Goal: Navigation & Orientation: Find specific page/section

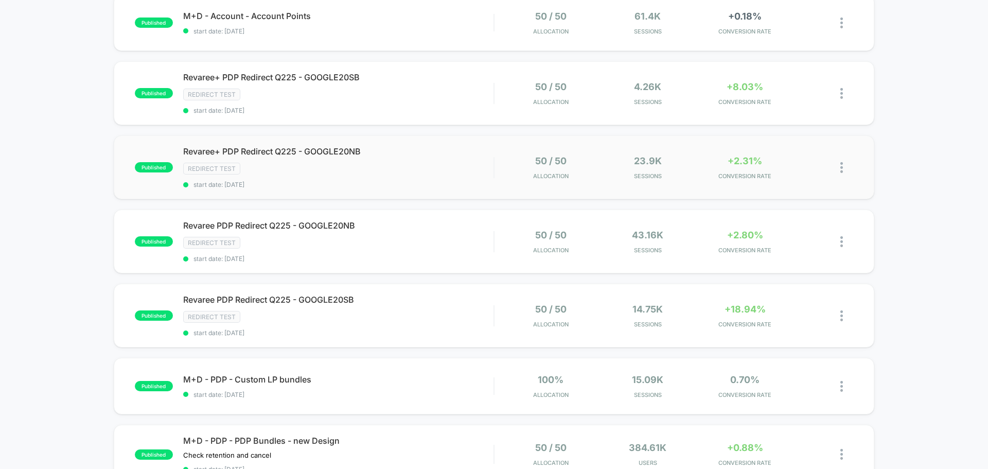
scroll to position [206, 0]
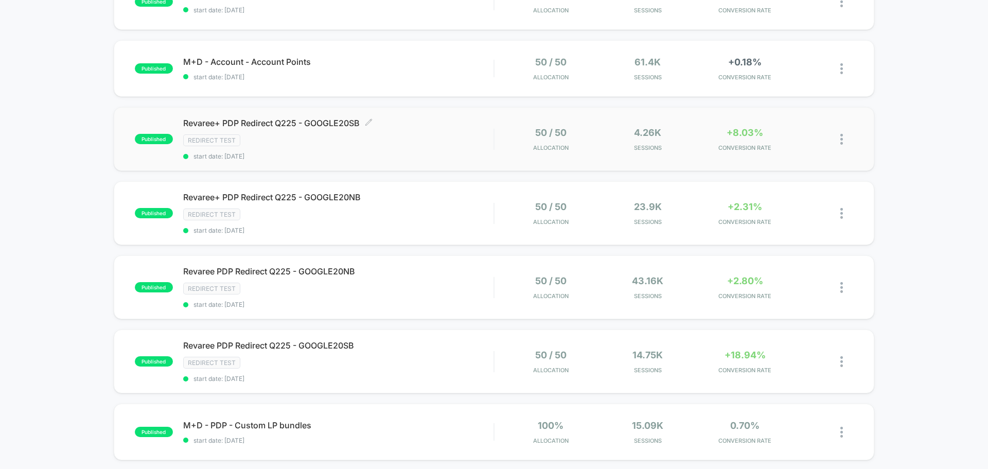
click at [328, 120] on span "Revaree+ PDP Redirect Q225 - GOOGLE20SB Click to edit experience details" at bounding box center [338, 123] width 310 height 10
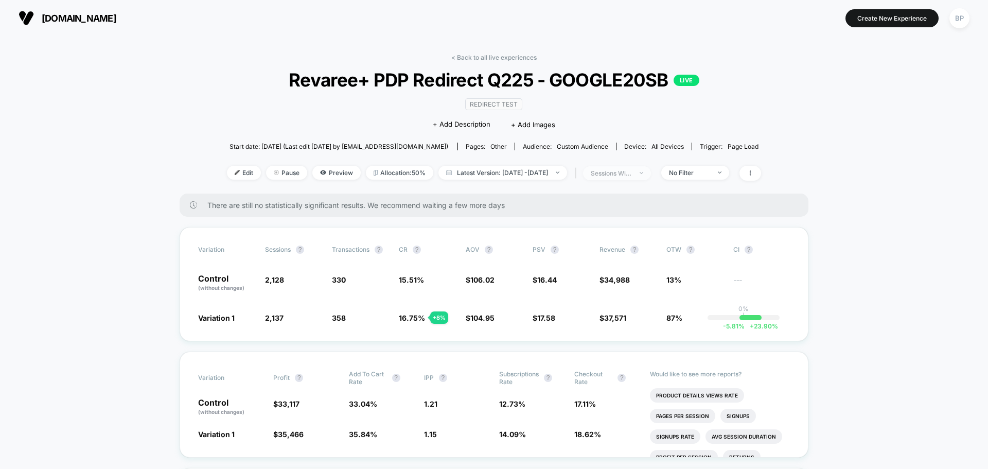
click at [632, 171] on div "sessions with impression" at bounding box center [611, 173] width 41 height 8
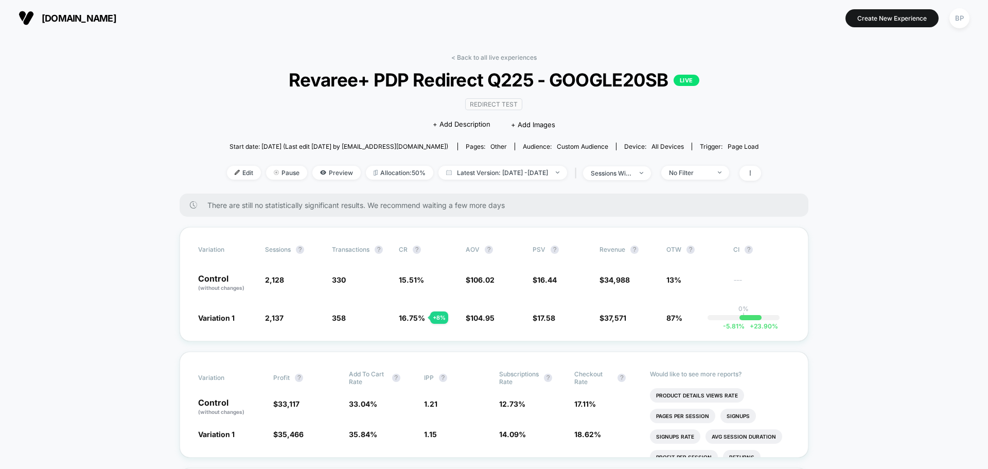
click at [488, 57] on link "< Back to all live experiences" at bounding box center [493, 58] width 85 height 8
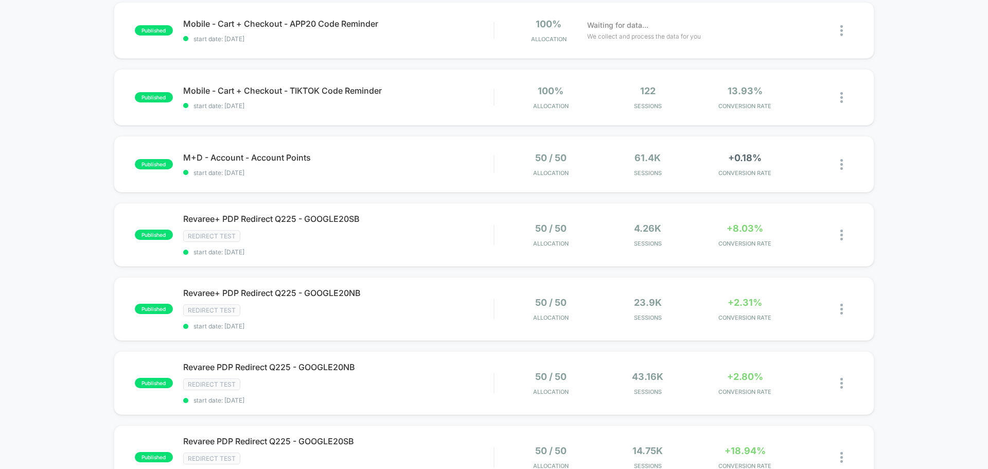
scroll to position [154, 0]
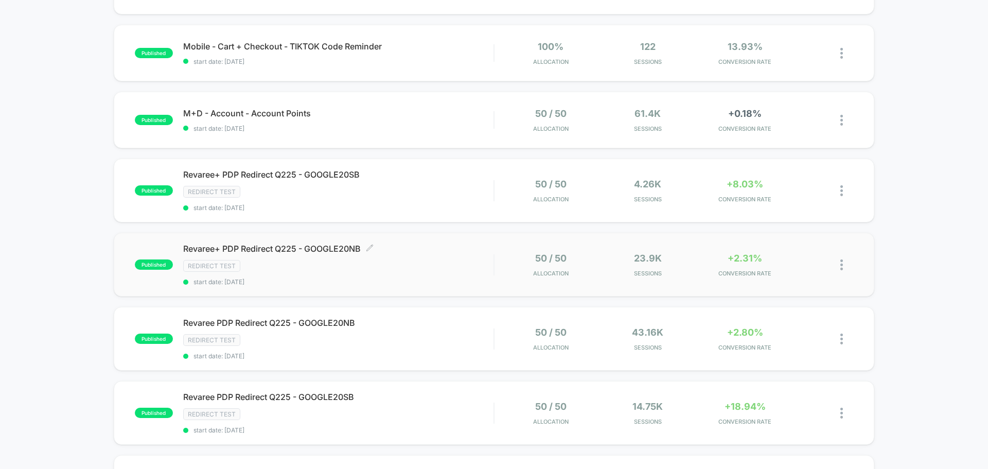
click at [271, 255] on div "Revaree+ PDP Redirect Q225 - GOOGLE20NB Click to edit experience details Click …" at bounding box center [338, 264] width 310 height 42
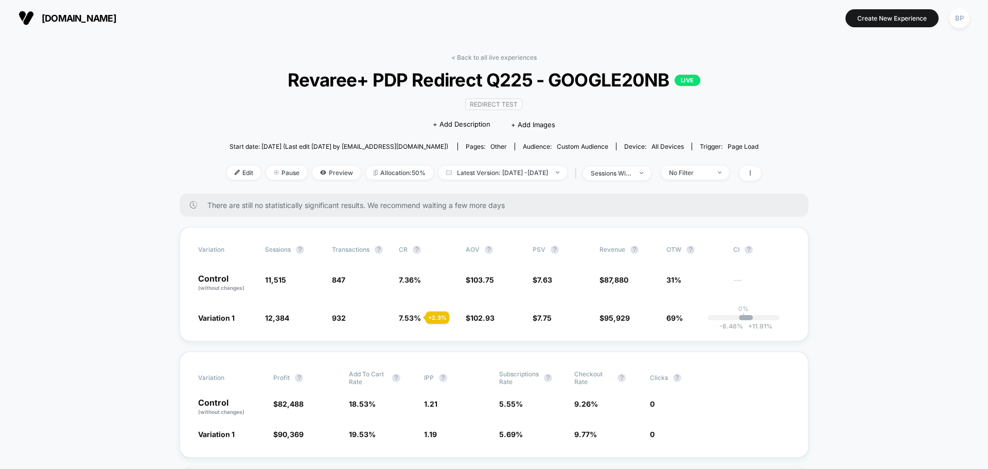
drag, startPoint x: 482, startPoint y: 56, endPoint x: 591, endPoint y: 92, distance: 114.9
click at [482, 56] on link "< Back to all live experiences" at bounding box center [493, 58] width 85 height 8
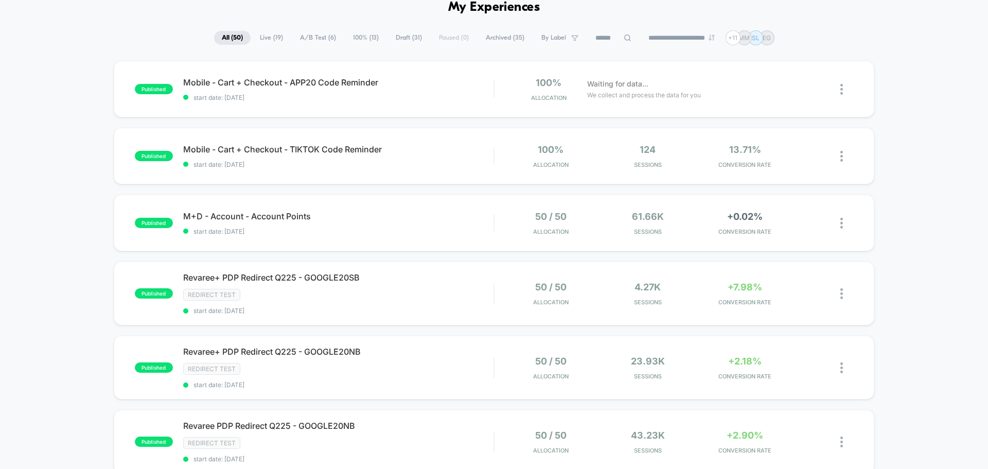
scroll to position [154, 0]
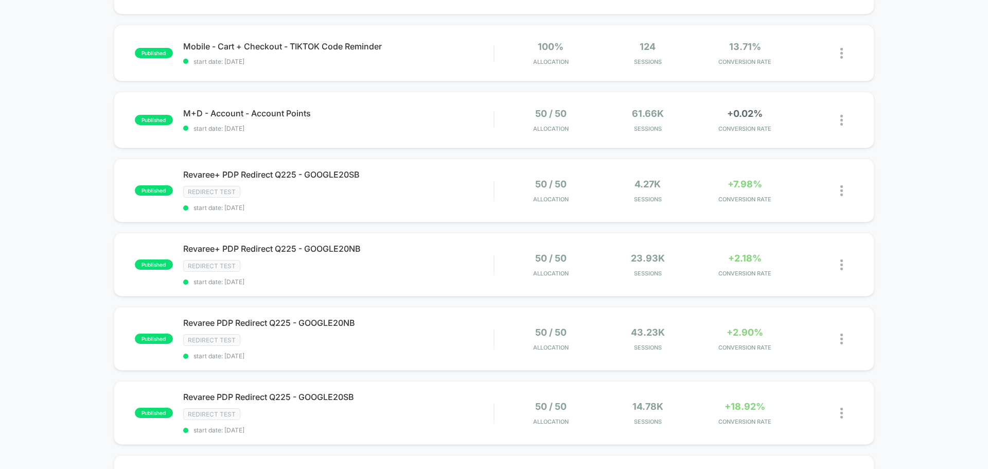
click at [921, 289] on div "published Mobile - Cart + Checkout - APP20 Code Reminder start date: [DATE] 100…" at bounding box center [494, 399] width 988 height 882
